Goal: Task Accomplishment & Management: Manage account settings

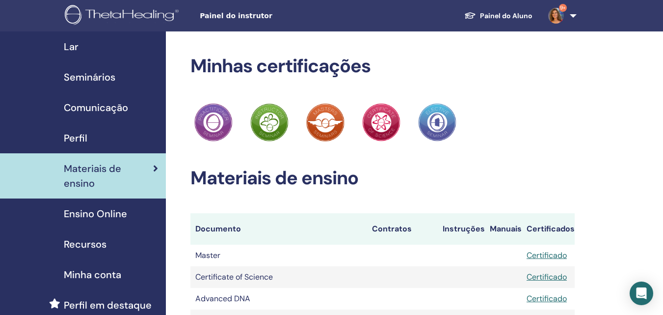
click at [241, 17] on span "Painel do instrutor" at bounding box center [273, 16] width 147 height 10
click at [104, 81] on span "Seminários" at bounding box center [90, 77] width 52 height 15
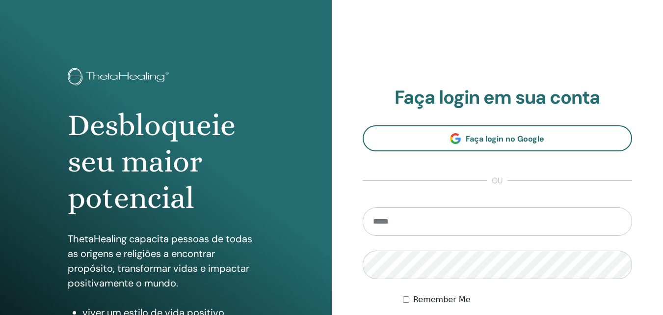
scroll to position [157, 0]
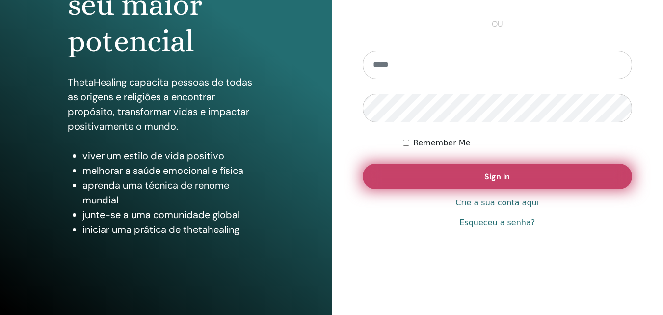
type input "**********"
click at [448, 178] on button "Sign In" at bounding box center [498, 177] width 270 height 26
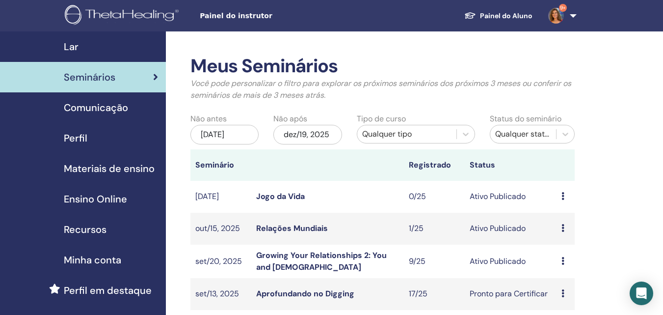
scroll to position [98, 0]
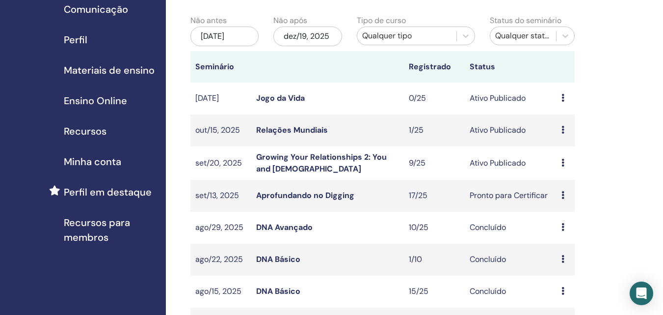
click at [288, 161] on link "Growing Your Relationships 2: You and God" at bounding box center [321, 163] width 131 height 22
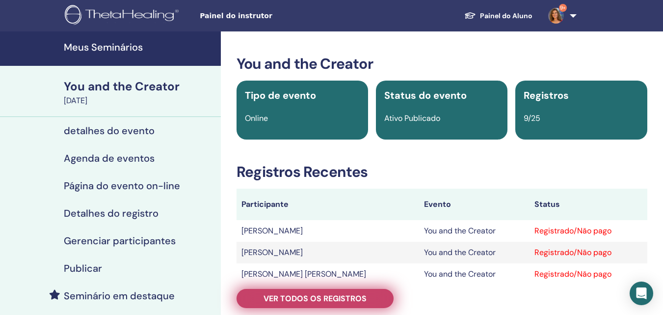
click at [269, 301] on span "Ver todos os registros" at bounding box center [315, 298] width 103 height 10
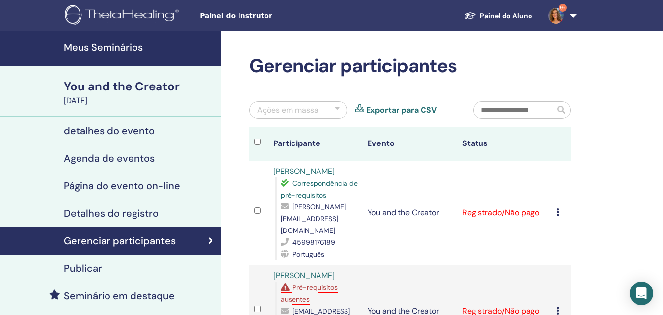
scroll to position [98, 0]
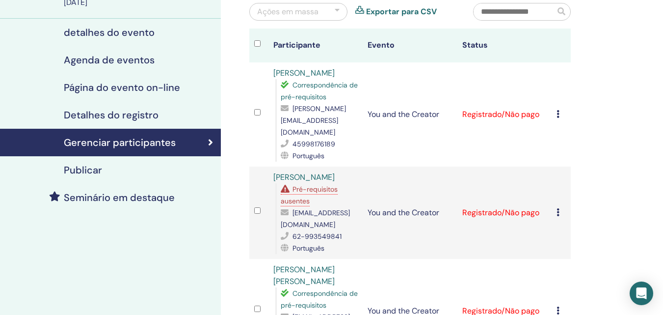
click at [300, 187] on span "Pré-requisitos ausentes" at bounding box center [309, 195] width 57 height 21
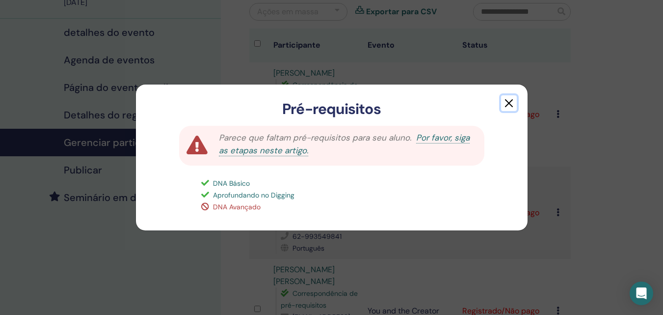
click at [511, 105] on button "button" at bounding box center [509, 103] width 16 height 16
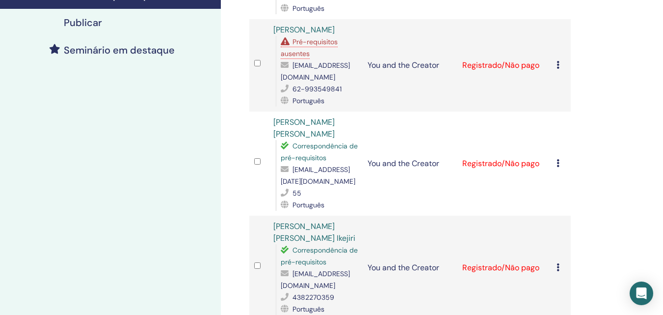
scroll to position [147, 0]
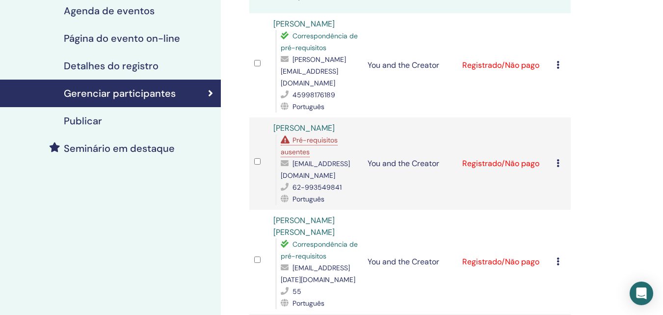
click at [316, 138] on span "Pré-requisitos ausentes" at bounding box center [309, 146] width 57 height 21
